Goal: Task Accomplishment & Management: Manage account settings

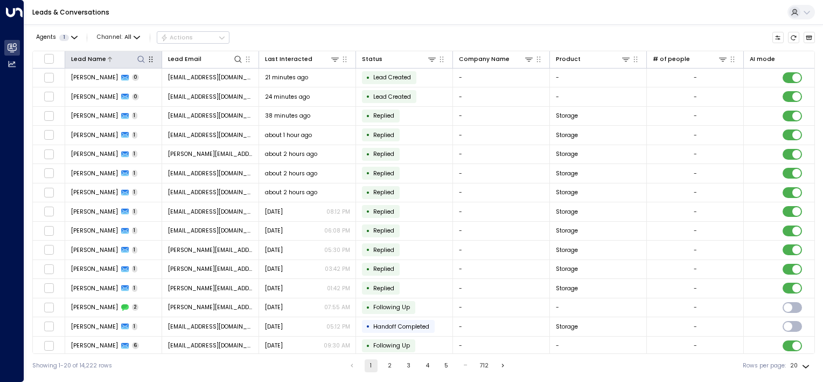
click at [140, 58] on icon at bounding box center [141, 59] width 9 height 9
type input "****"
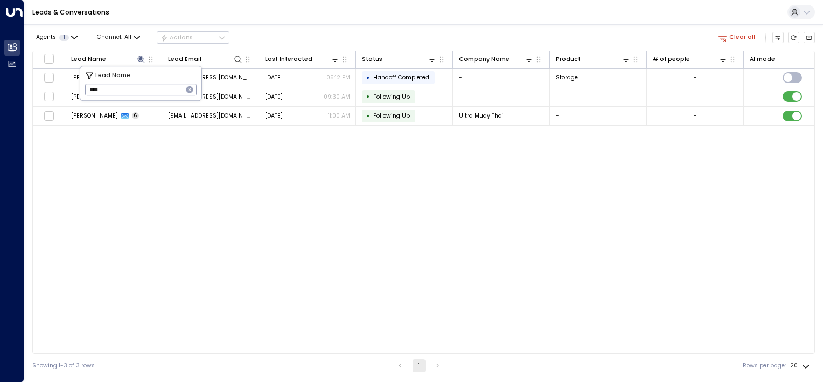
click at [149, 181] on div "Lead Name Lead Email Last Interacted Status Company Name Product # of people AI…" at bounding box center [423, 202] width 783 height 303
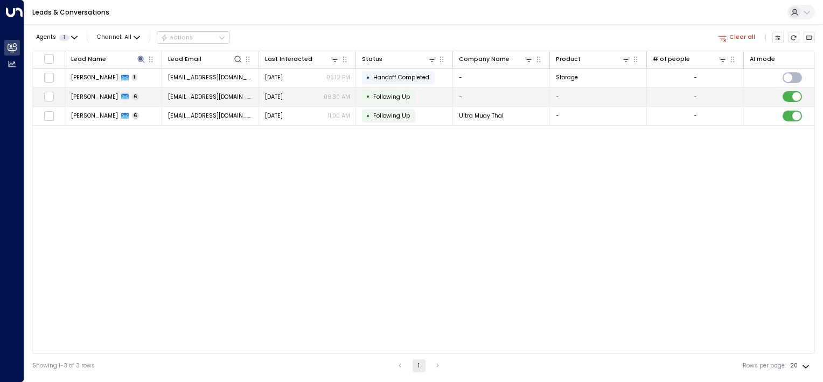
click at [227, 93] on span "[EMAIL_ADDRESS][DOMAIN_NAME]" at bounding box center [210, 97] width 85 height 8
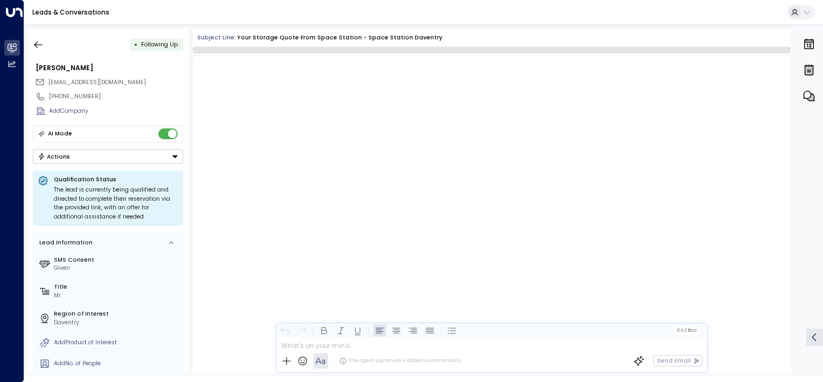
scroll to position [1711, 0]
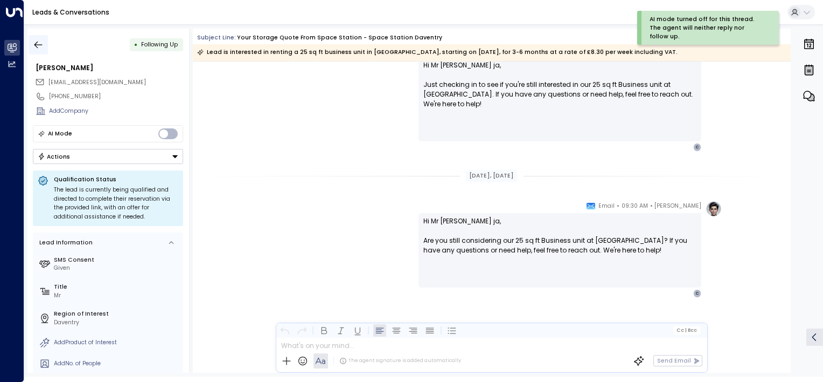
click at [38, 41] on icon "button" at bounding box center [38, 44] width 11 height 11
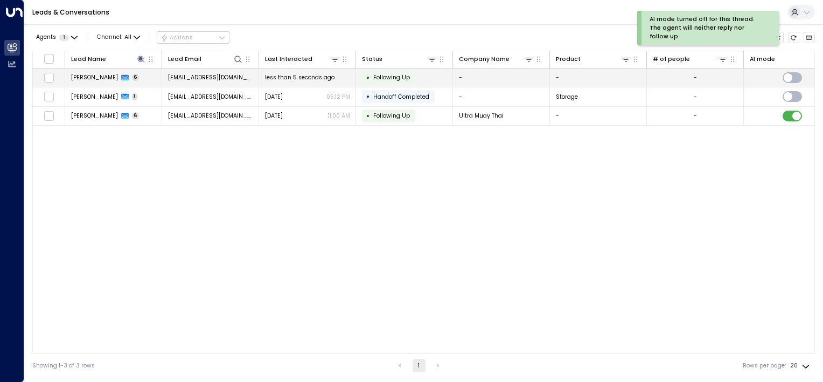
click at [200, 79] on span "[EMAIL_ADDRESS][DOMAIN_NAME]" at bounding box center [210, 77] width 85 height 8
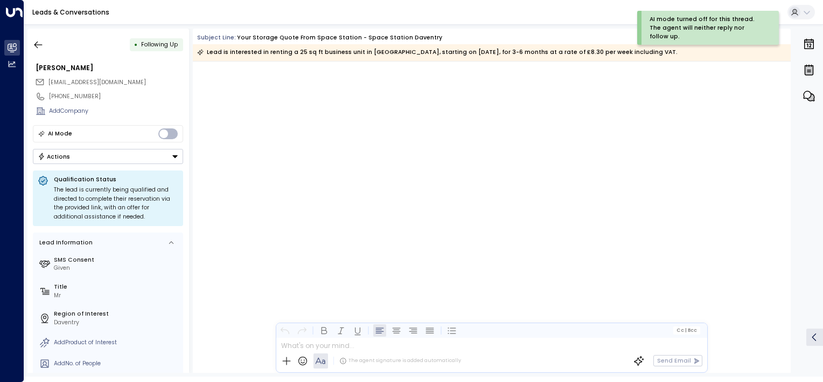
scroll to position [1716, 0]
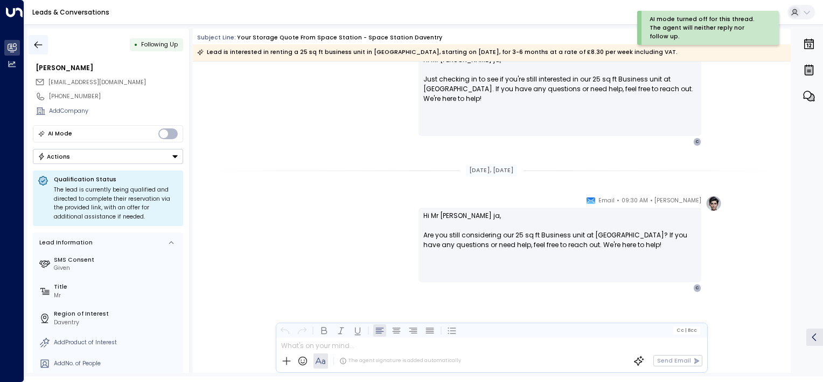
click at [30, 37] on button "button" at bounding box center [38, 44] width 19 height 19
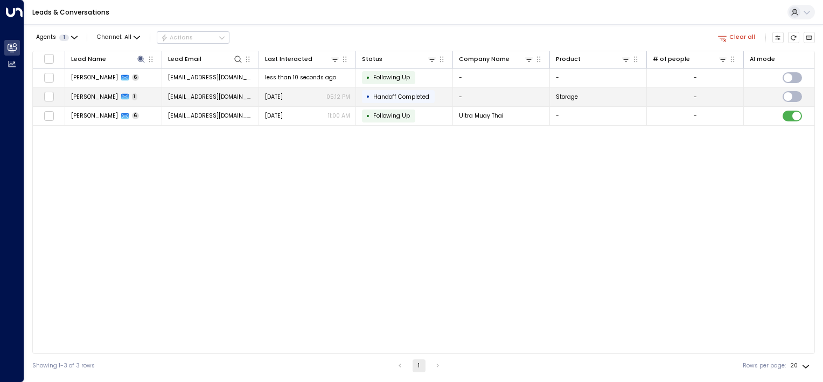
click at [181, 94] on span "[EMAIL_ADDRESS][DOMAIN_NAME]" at bounding box center [210, 97] width 85 height 8
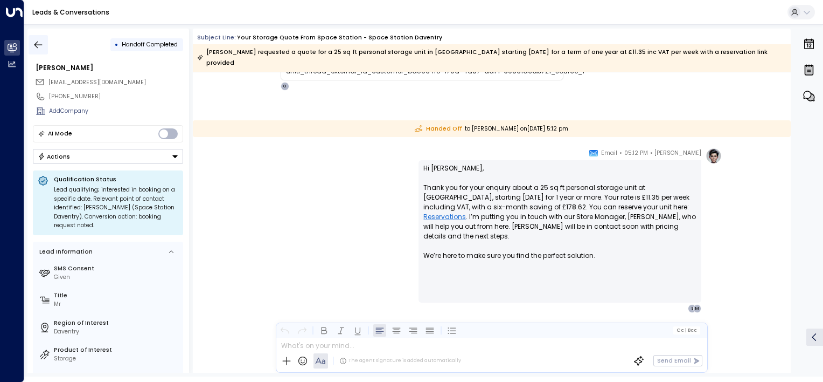
scroll to position [254, 0]
click at [39, 46] on icon "button" at bounding box center [38, 44] width 11 height 11
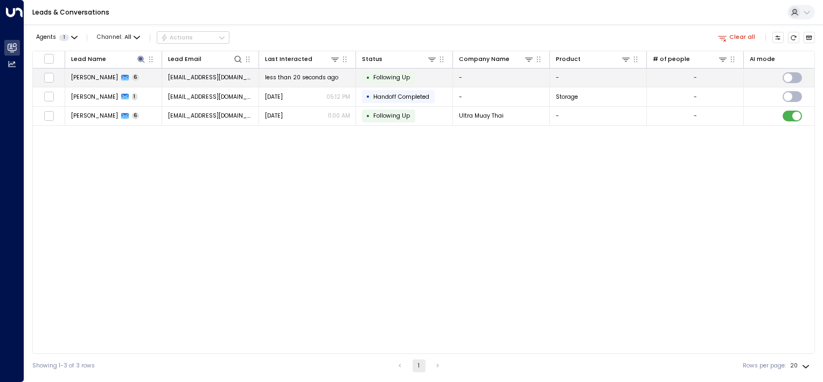
click at [139, 71] on td "[PERSON_NAME] 6" at bounding box center [113, 77] width 97 height 19
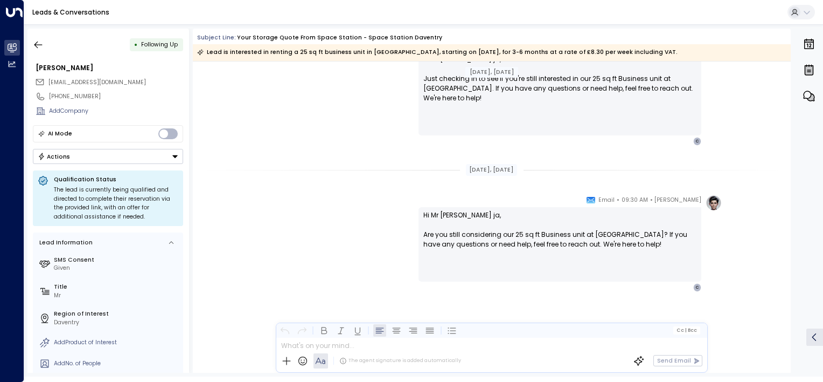
scroll to position [628, 0]
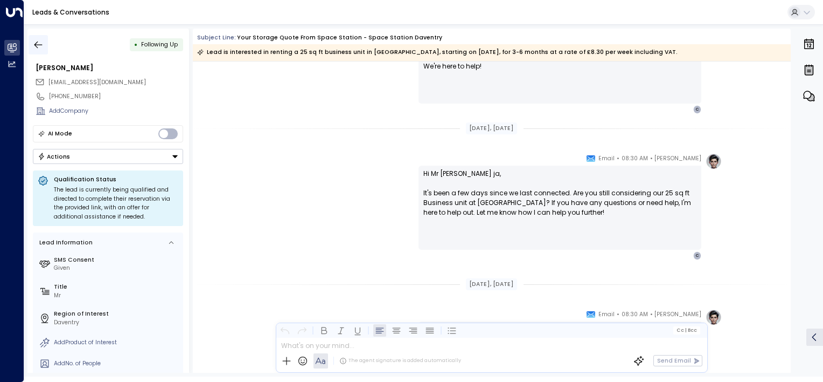
click at [34, 43] on icon "button" at bounding box center [38, 44] width 11 height 11
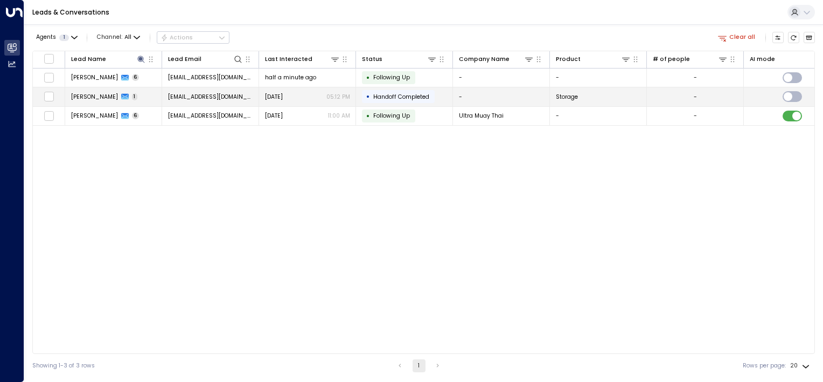
click at [137, 95] on td "[PERSON_NAME] 1" at bounding box center [113, 96] width 97 height 19
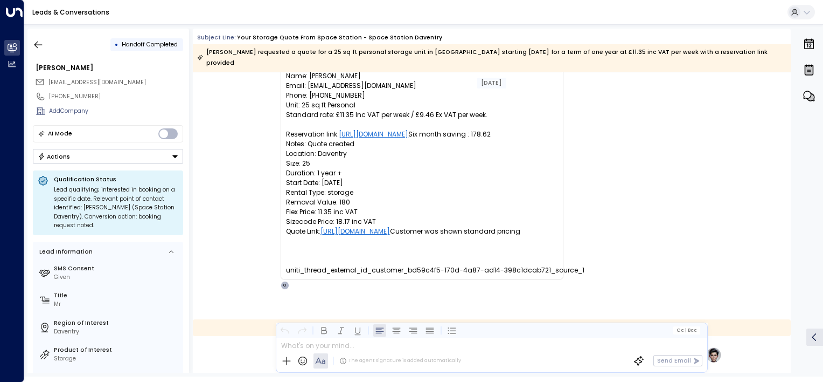
scroll to position [39, 0]
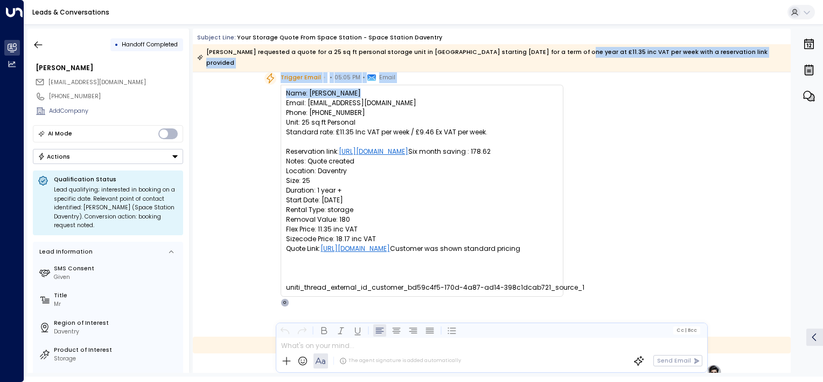
drag, startPoint x: 547, startPoint y: 48, endPoint x: 692, endPoint y: 73, distance: 147.1
click at [692, 73] on div "Subject Line: Your storage quote from Space Station - Space Station Daventry [P…" at bounding box center [492, 201] width 598 height 344
click at [41, 47] on icon "button" at bounding box center [38, 44] width 11 height 11
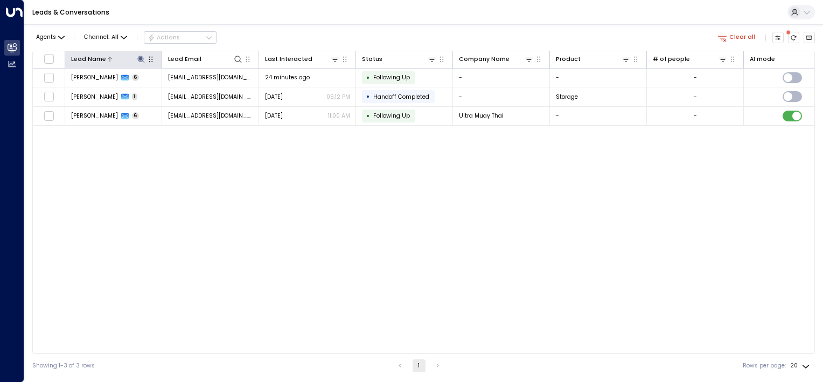
click at [140, 59] on icon at bounding box center [140, 59] width 7 height 7
drag, startPoint x: 154, startPoint y: 91, endPoint x: 0, endPoint y: 3, distance: 177.4
click at [0, 28] on html "Overview Leads & Conversations Leads & Conversations Analytics Analytics Leads …" at bounding box center [411, 188] width 823 height 377
type input "******"
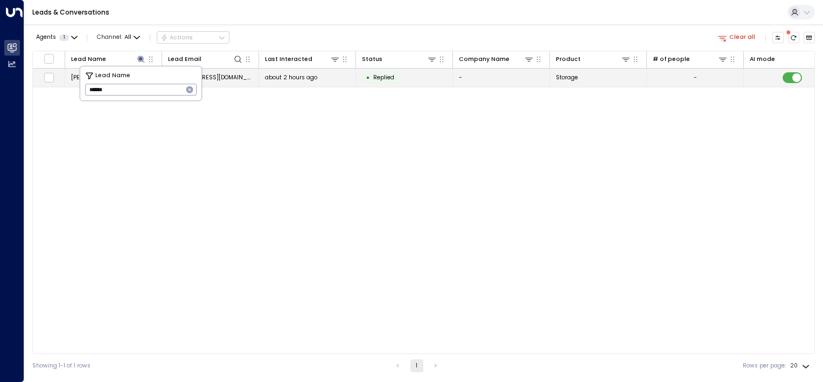
click at [274, 80] on span "about 2 hours ago" at bounding box center [291, 77] width 52 height 8
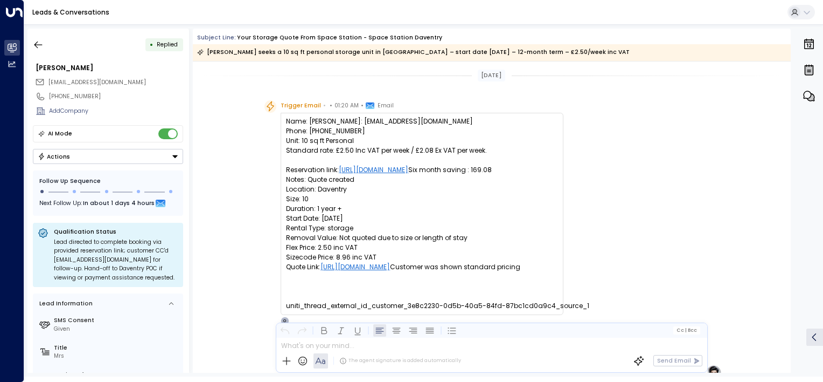
click at [126, 160] on button "Actions" at bounding box center [108, 156] width 150 height 15
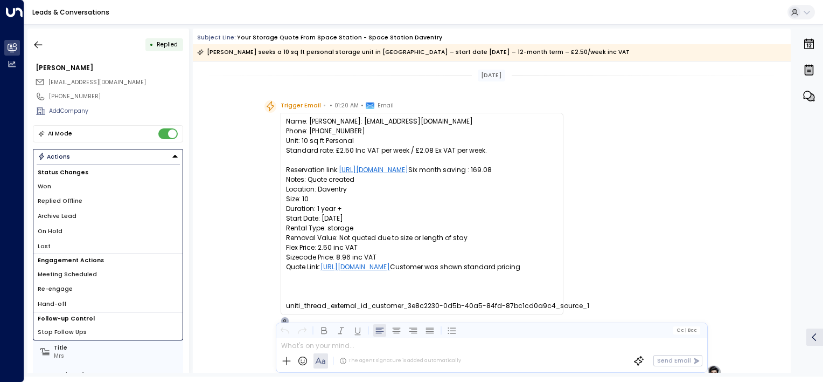
click at [69, 185] on li "Won" at bounding box center [107, 186] width 149 height 15
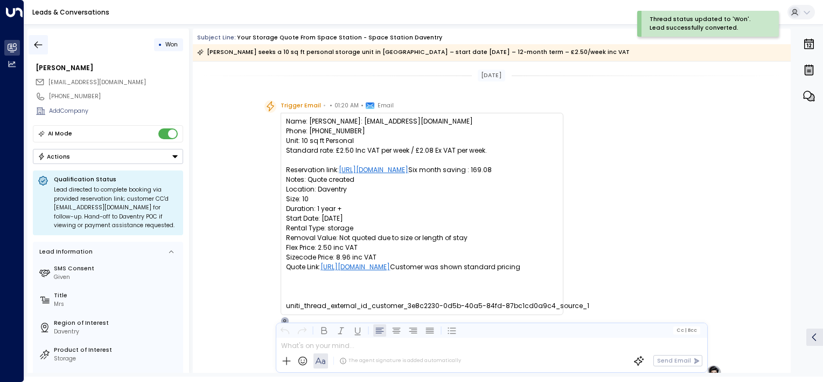
click at [43, 45] on icon "button" at bounding box center [38, 44] width 11 height 11
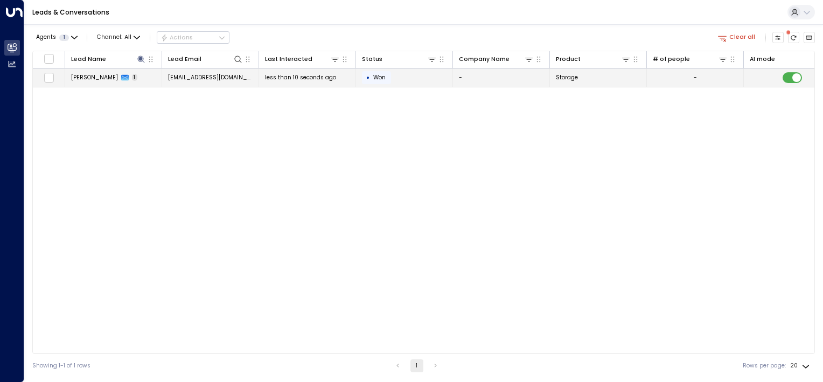
click at [410, 82] on td "• Won" at bounding box center [404, 77] width 97 height 19
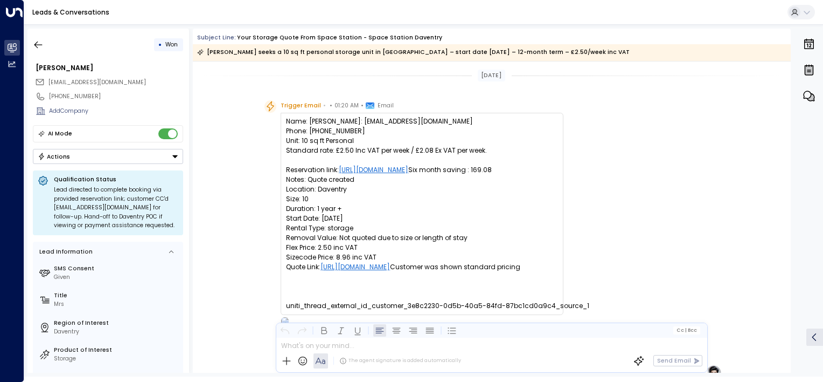
scroll to position [412, 0]
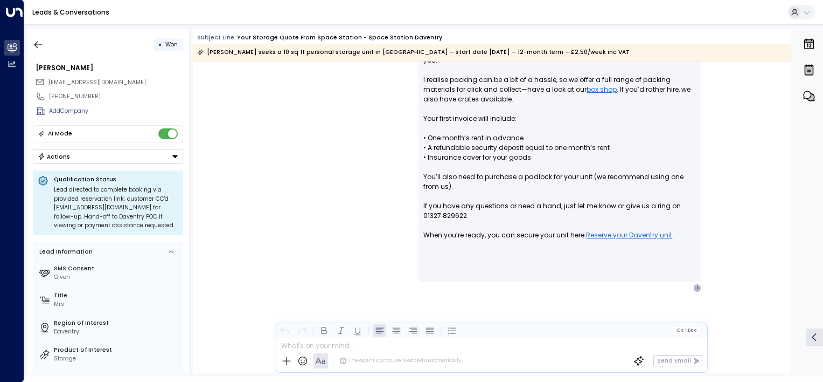
click at [102, 152] on button "Actions" at bounding box center [108, 156] width 150 height 15
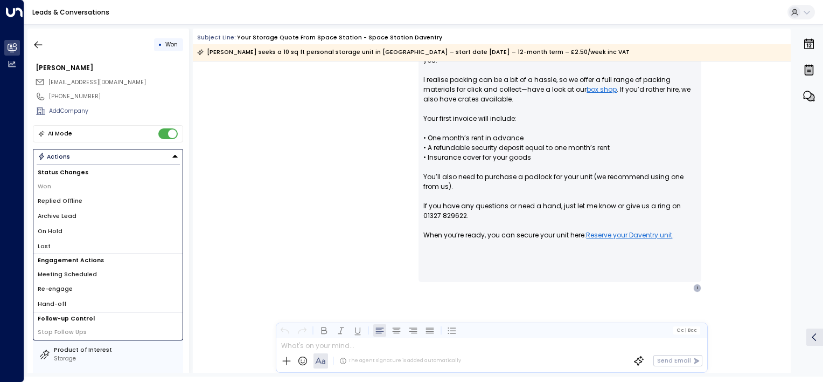
click at [70, 199] on span "Replied Offline" at bounding box center [60, 201] width 45 height 9
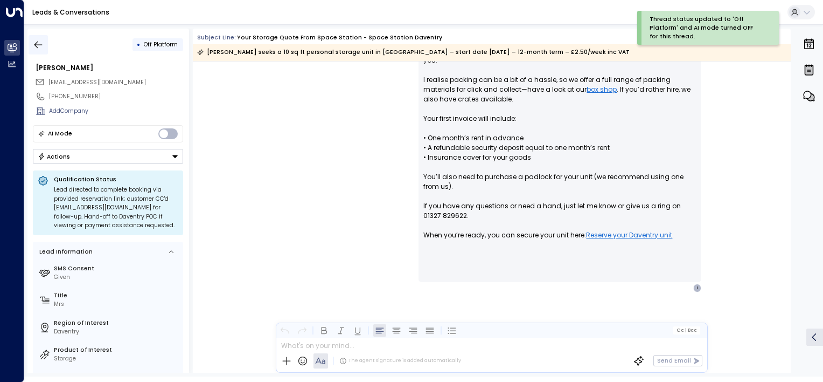
click at [45, 41] on button "button" at bounding box center [38, 44] width 19 height 19
